Goal: Task Accomplishment & Management: Use online tool/utility

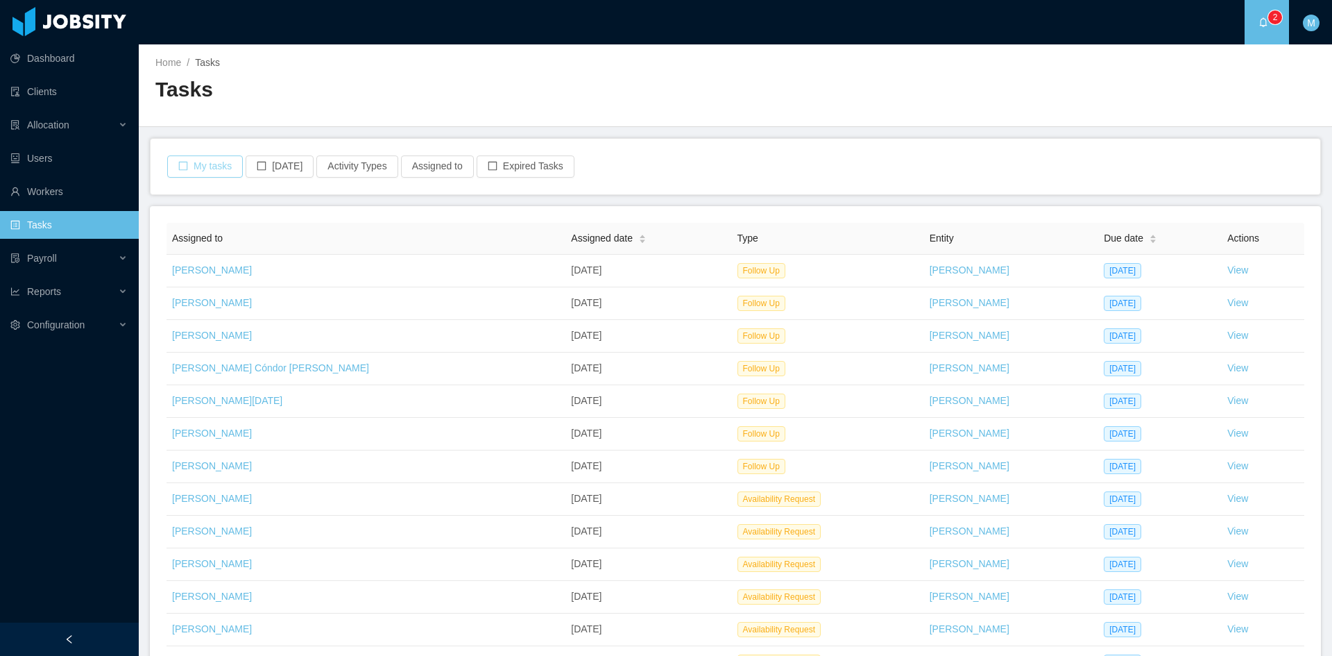
click at [191, 164] on button "My tasks" at bounding box center [205, 166] width 76 height 22
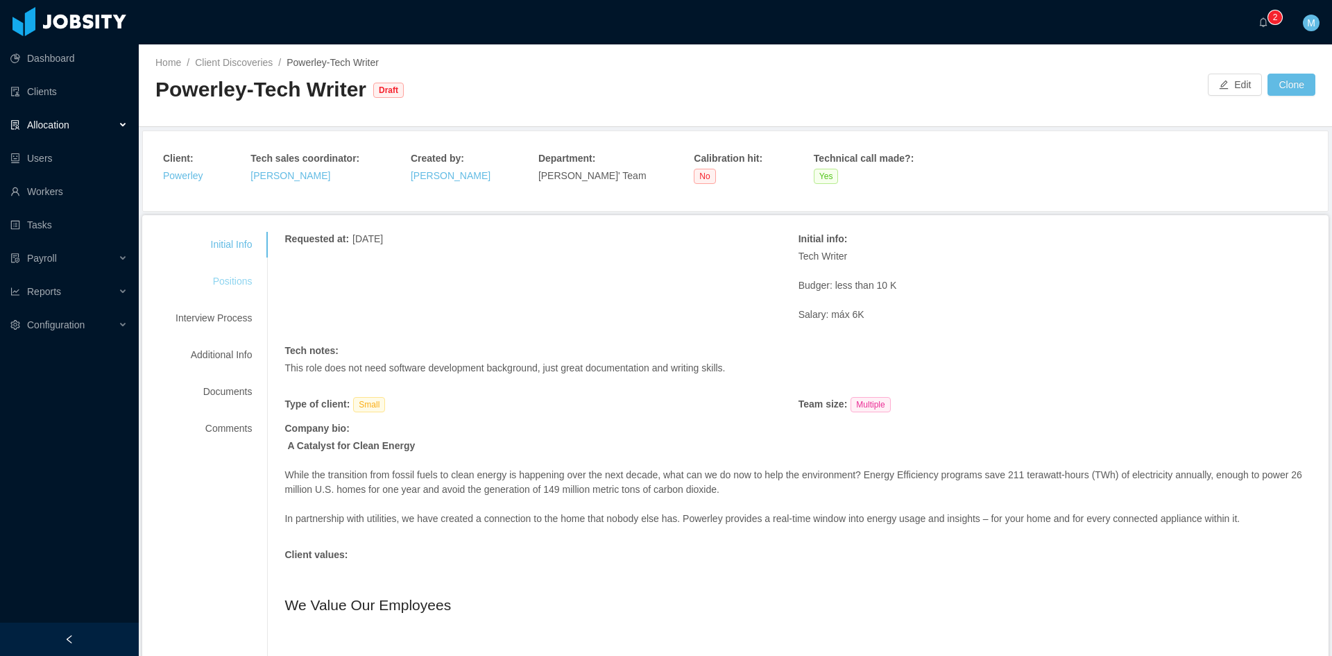
click at [219, 285] on div "Positions" at bounding box center [214, 281] width 110 height 26
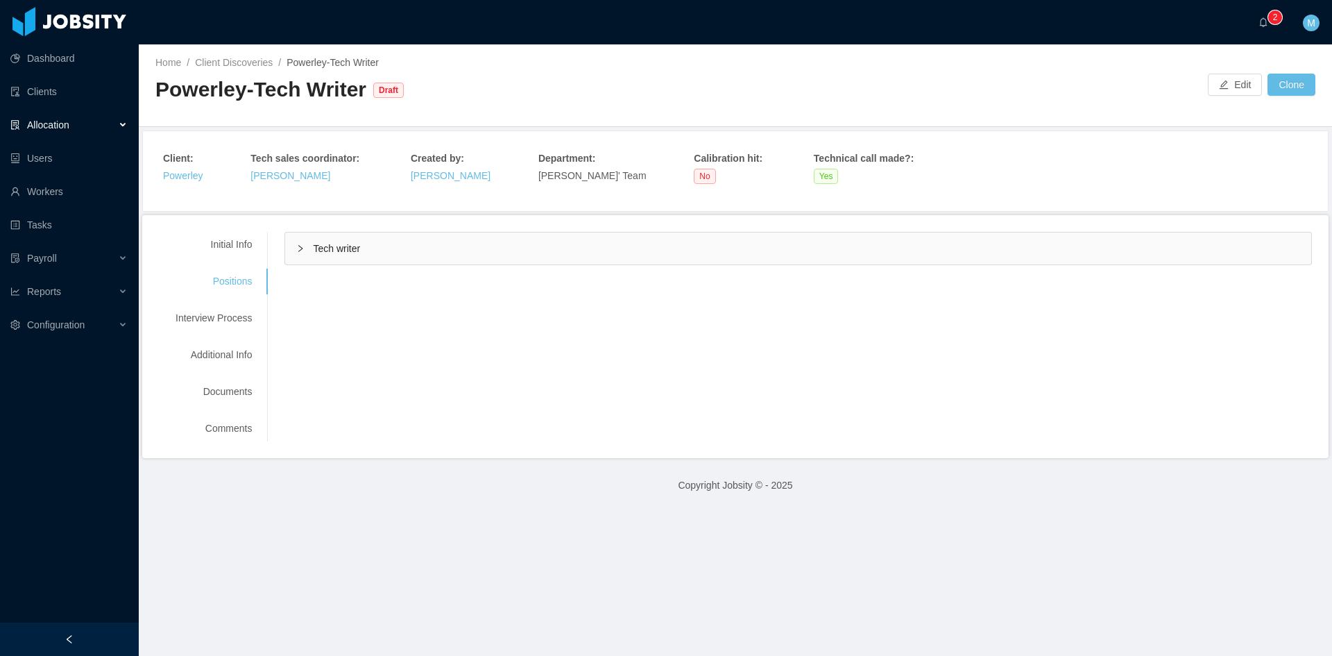
click at [299, 249] on icon "icon: right" at bounding box center [301, 247] width 4 height 7
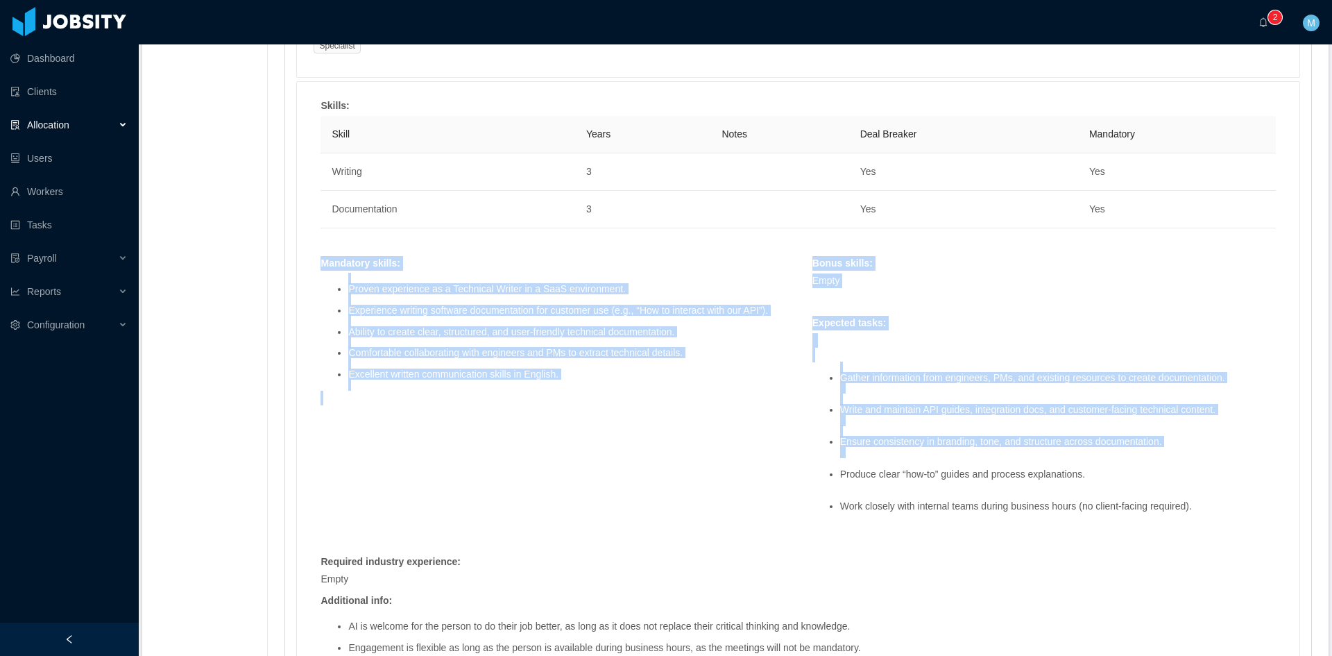
scroll to position [816, 0]
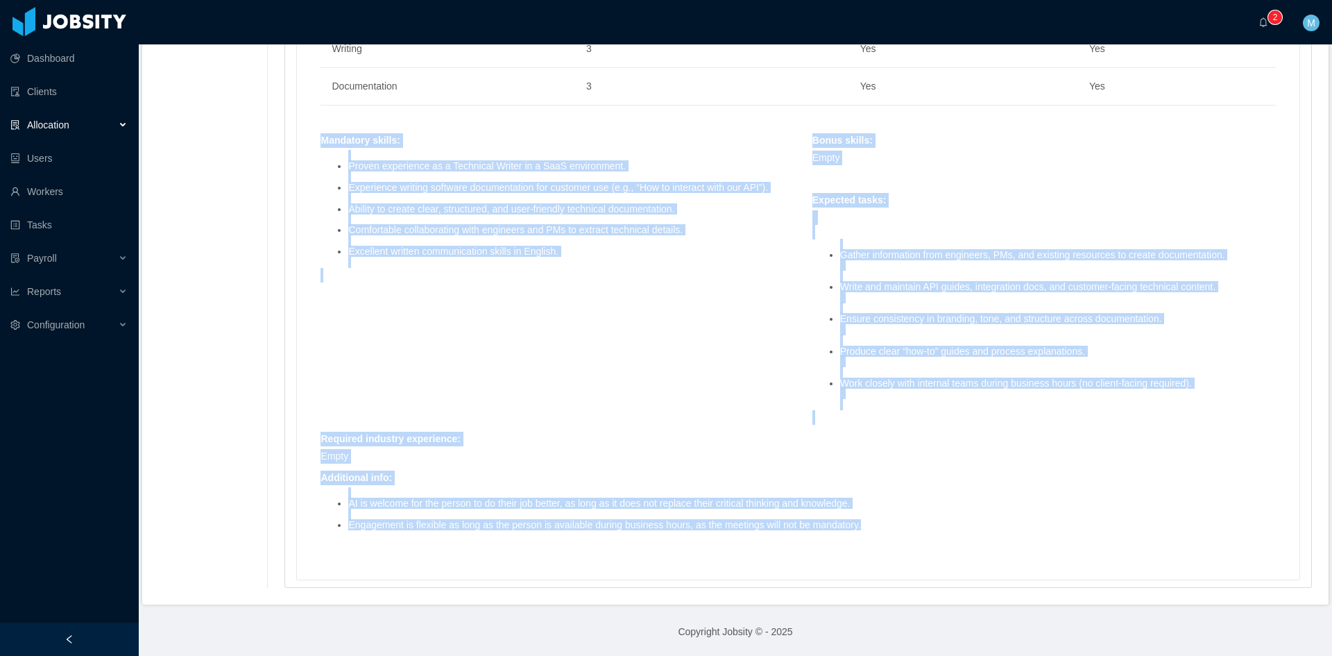
drag, startPoint x: 315, startPoint y: 261, endPoint x: 877, endPoint y: 524, distance: 620.7
click at [877, 524] on div "Skills : Skill Years Notes Deal Breaker Mandatory Writing 3 Yes Yes Documentati…" at bounding box center [798, 270] width 983 height 588
copy div "Mandatory skills : Proven experience as a Technical Writer in a SaaS environmen…"
